Goal: Information Seeking & Learning: Learn about a topic

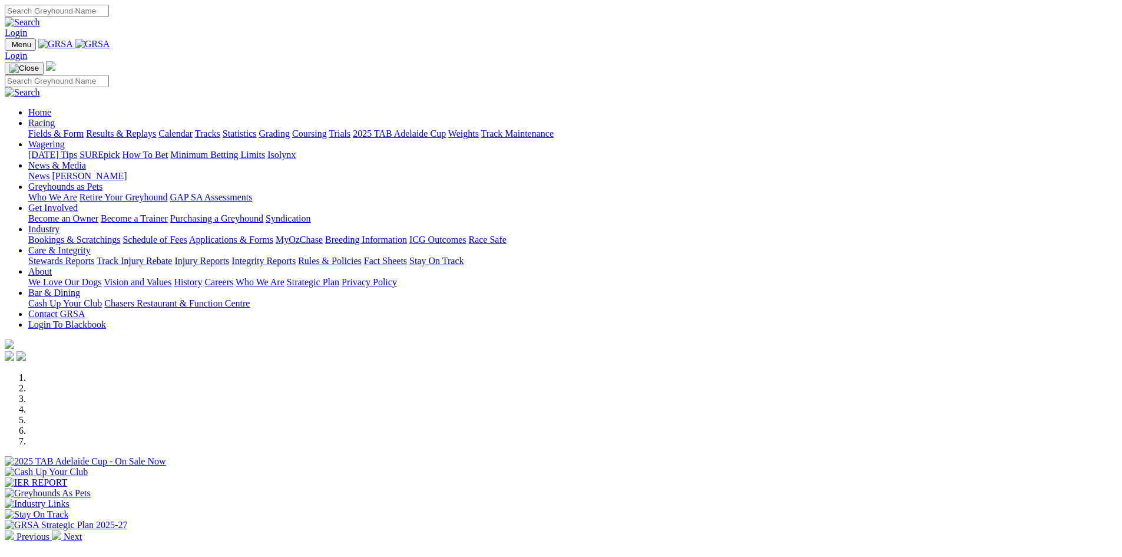
scroll to position [353, 0]
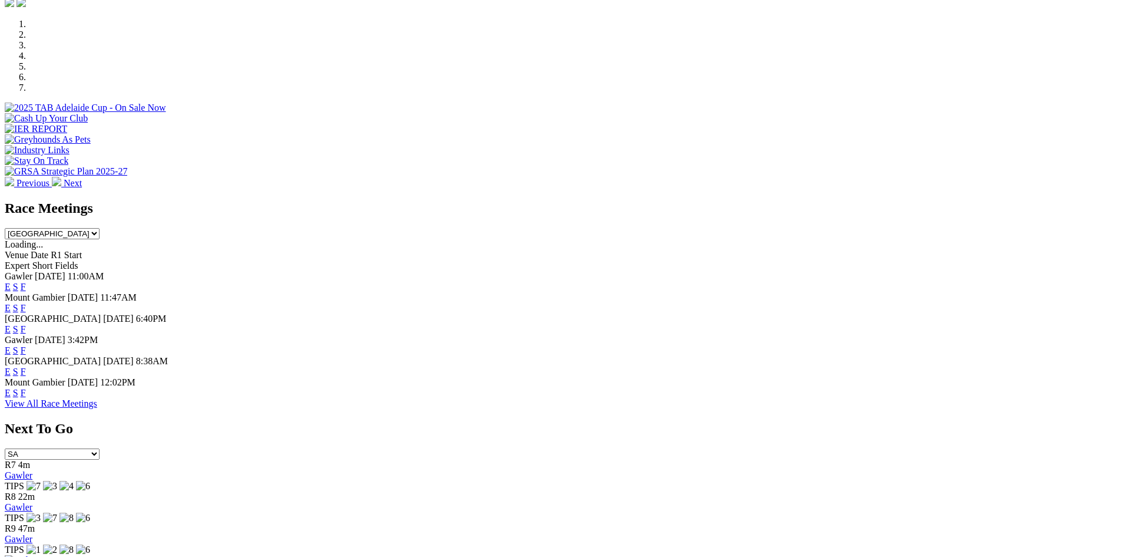
click at [26, 366] on link "F" at bounding box center [23, 371] width 5 height 10
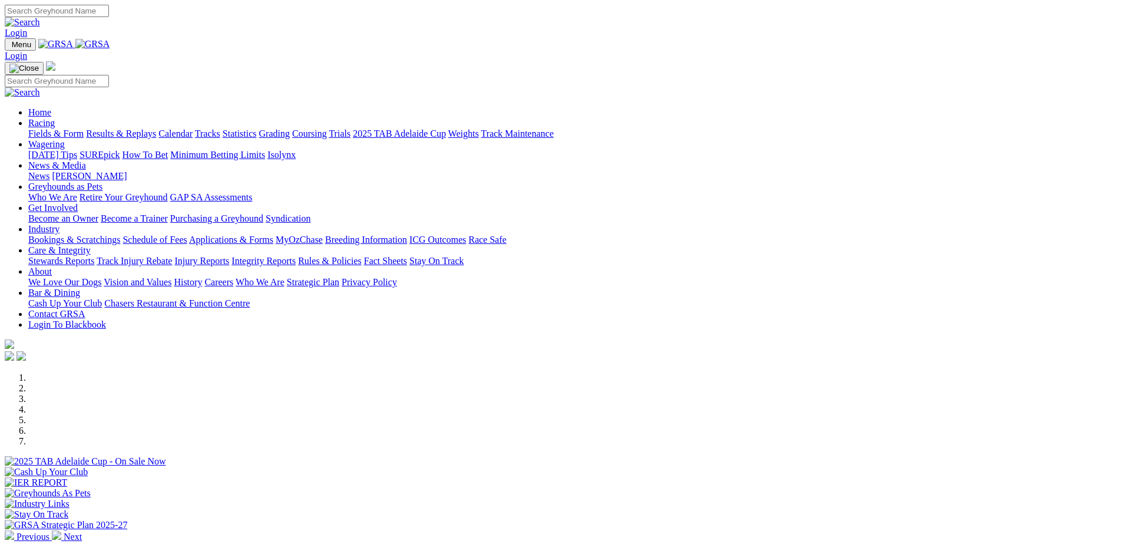
scroll to position [353, 0]
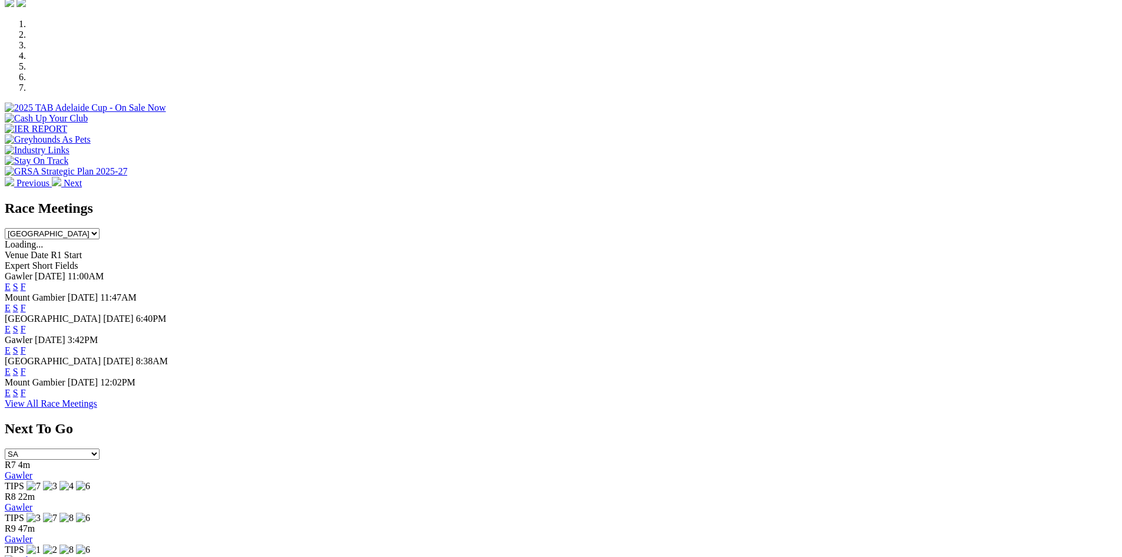
click at [26, 398] on link "F" at bounding box center [23, 393] width 5 height 10
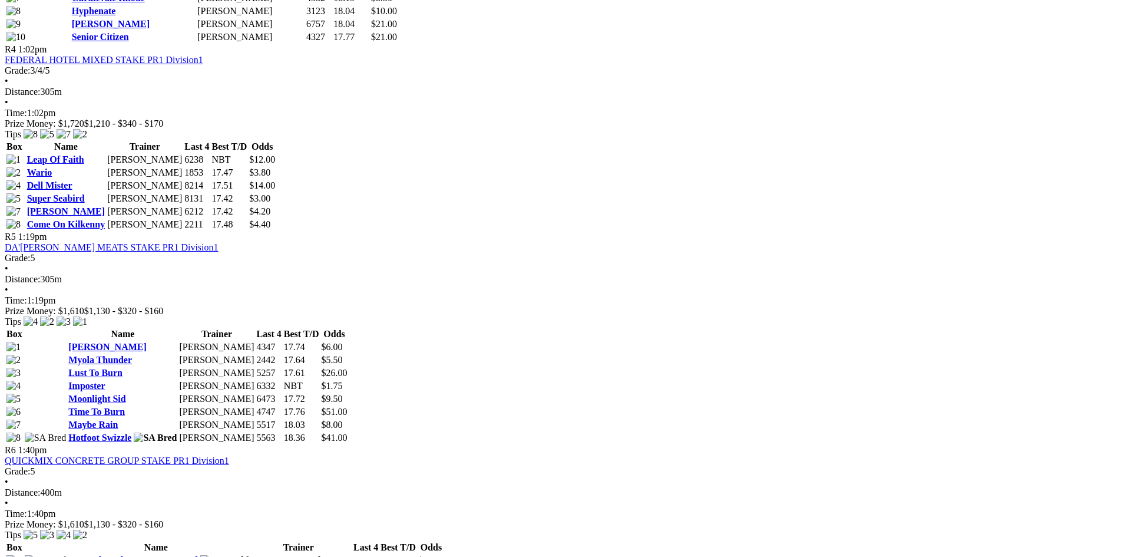
scroll to position [1178, 0]
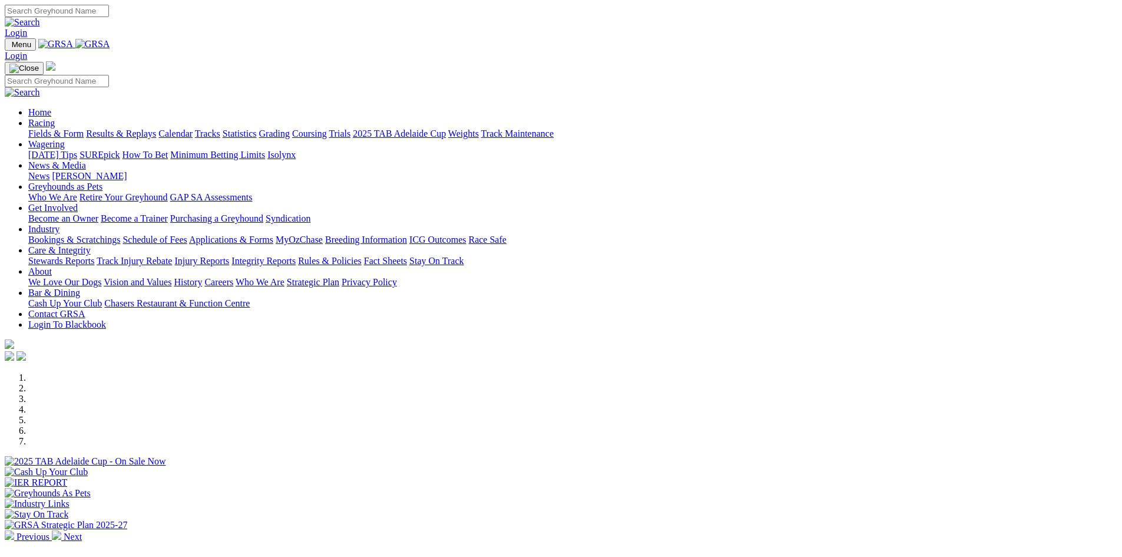
scroll to position [118, 0]
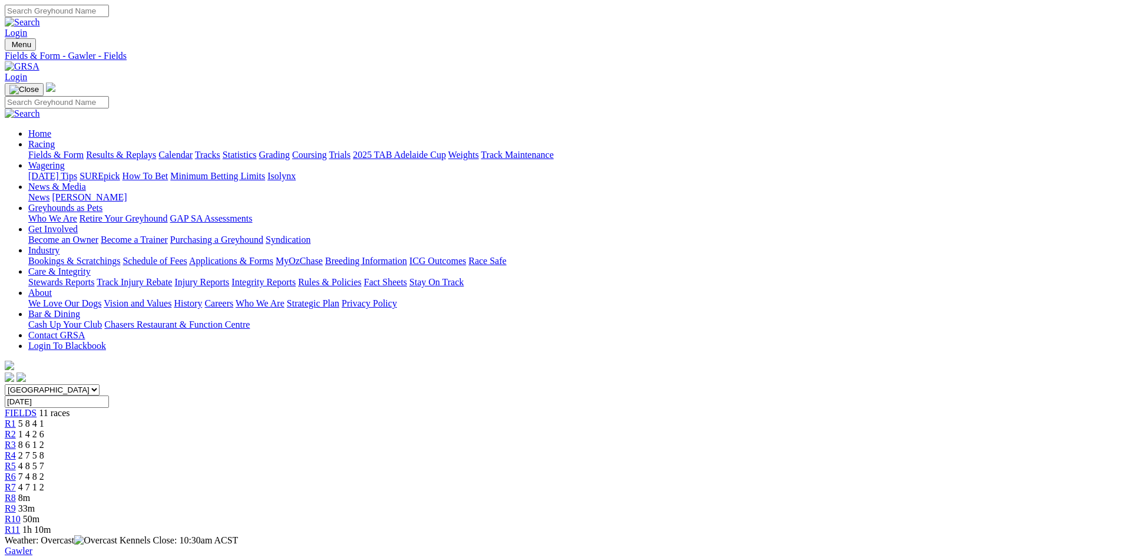
click at [44, 418] on span "5 8 4 1" at bounding box center [31, 423] width 26 height 10
